Goal: Use online tool/utility: Utilize a website feature to perform a specific function

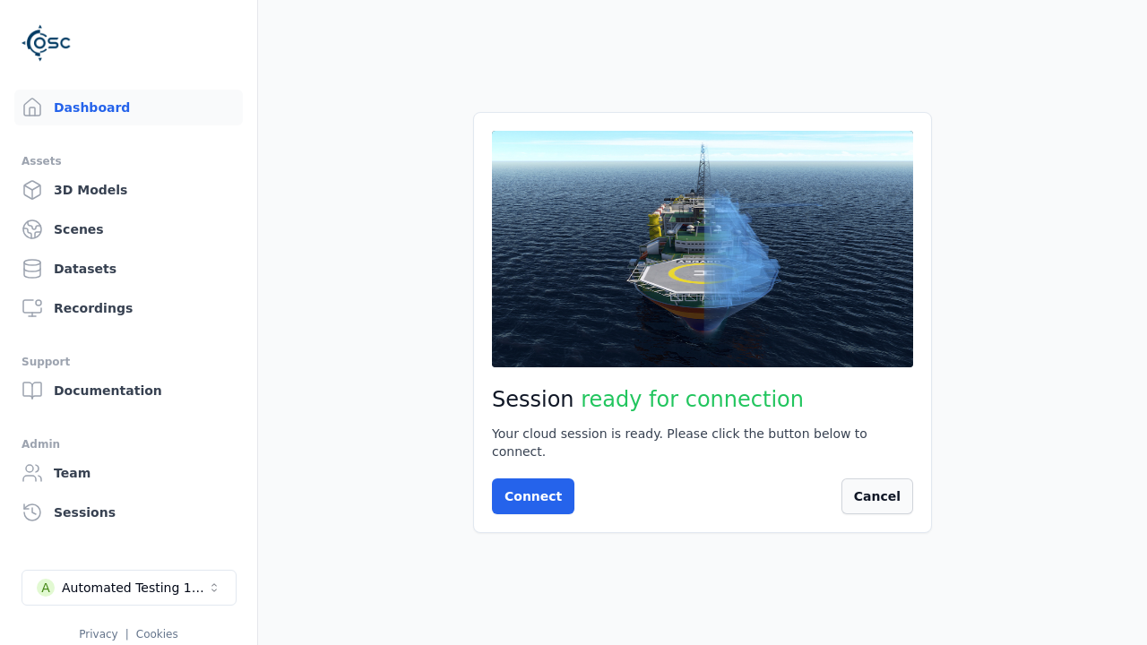
click at [904, 494] on button "Cancel" at bounding box center [878, 497] width 72 height 36
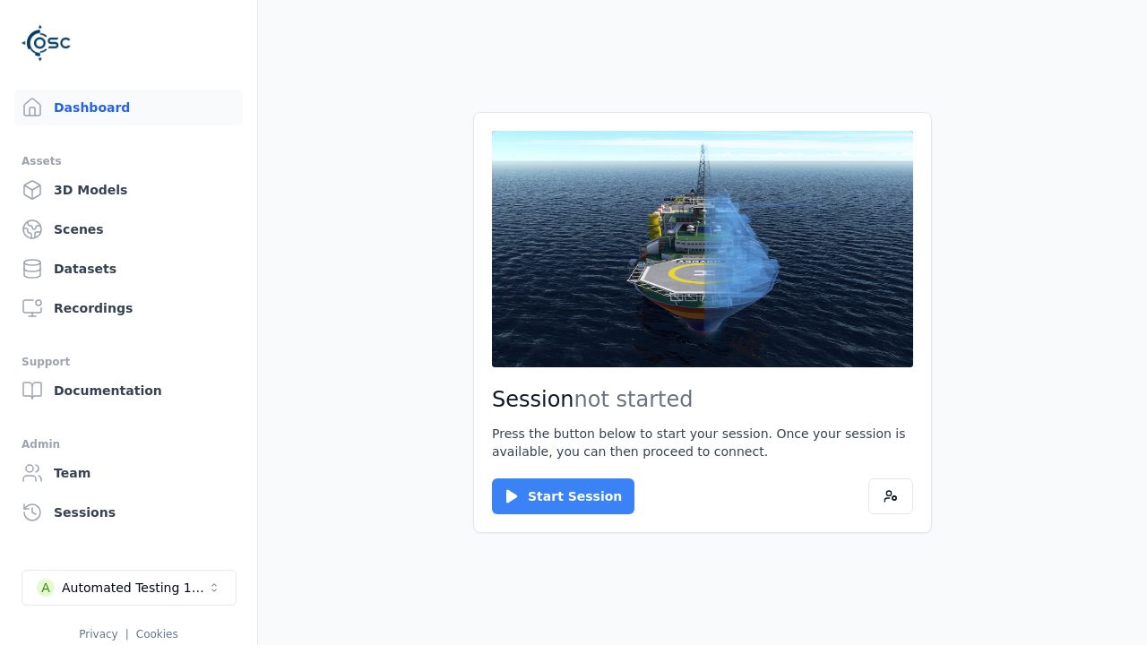
click at [552, 497] on button "Start Session" at bounding box center [563, 497] width 143 height 36
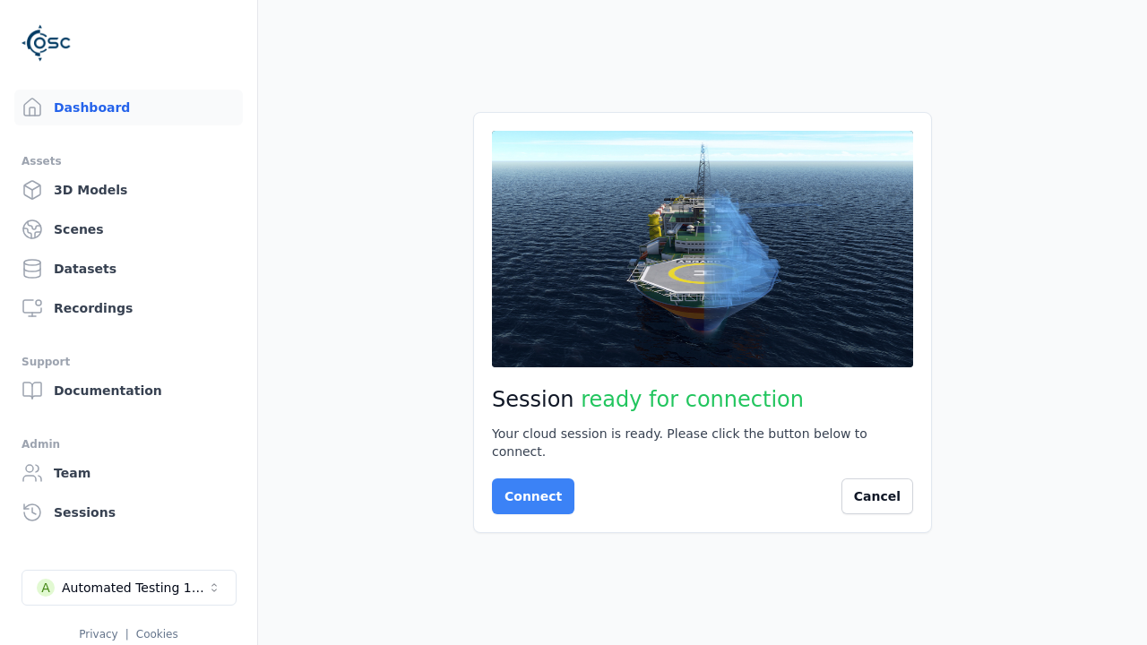
click at [528, 488] on button "Connect" at bounding box center [533, 497] width 82 height 36
